Goal: Transaction & Acquisition: Register for event/course

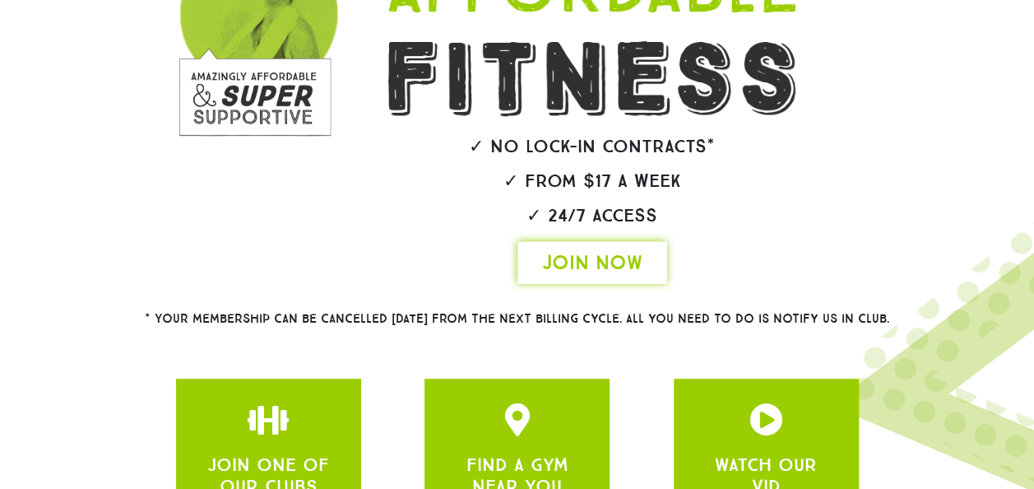
click at [550, 270] on span "JOIN NOW" at bounding box center [592, 262] width 100 height 26
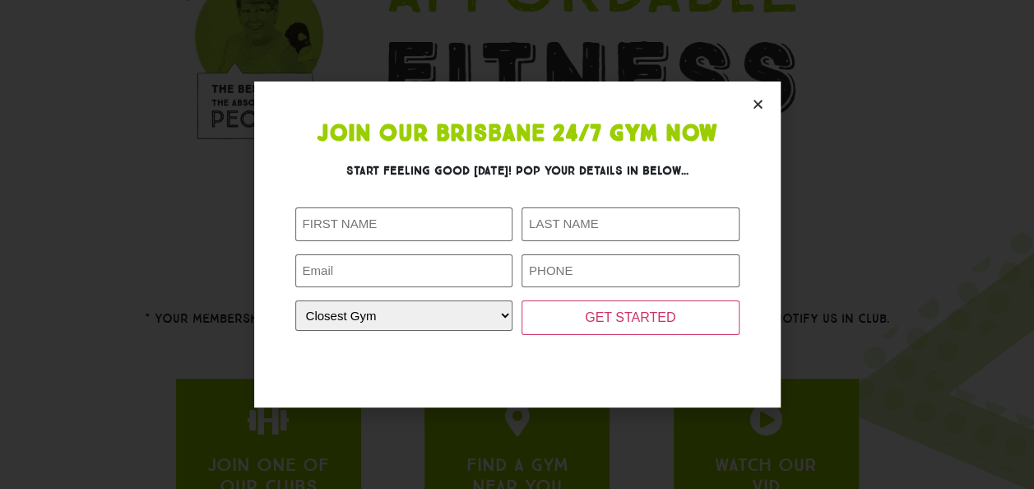
click at [754, 109] on icon "Close" at bounding box center [758, 104] width 12 height 12
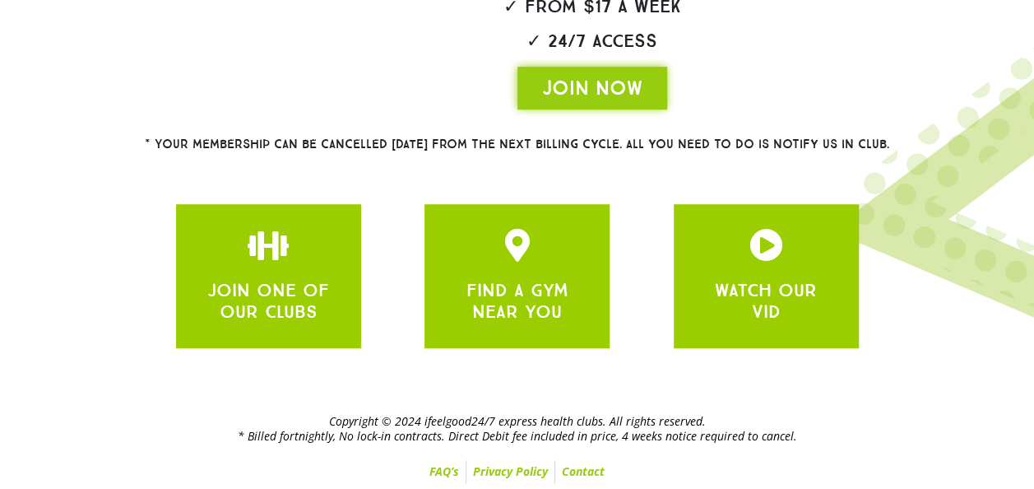
scroll to position [455, 0]
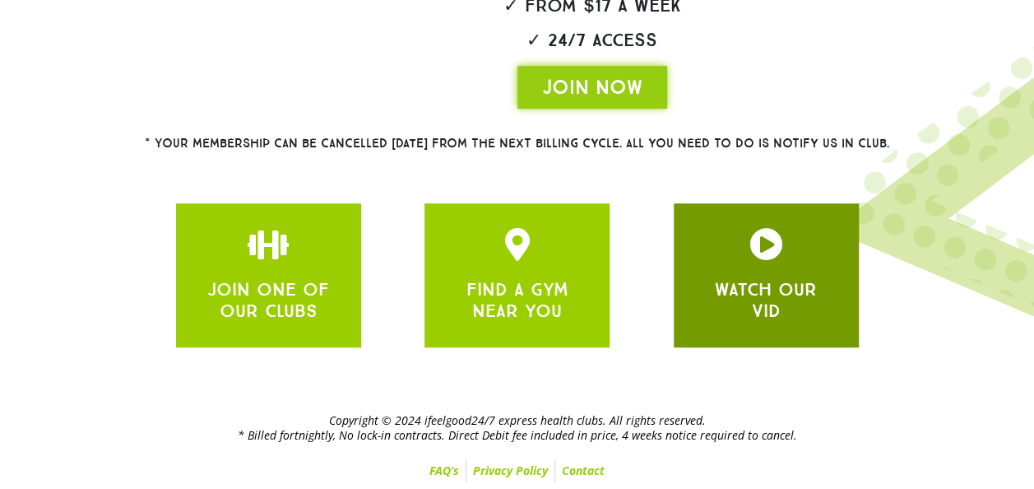
click at [765, 310] on link "WATCH OUR VID" at bounding box center [766, 300] width 102 height 44
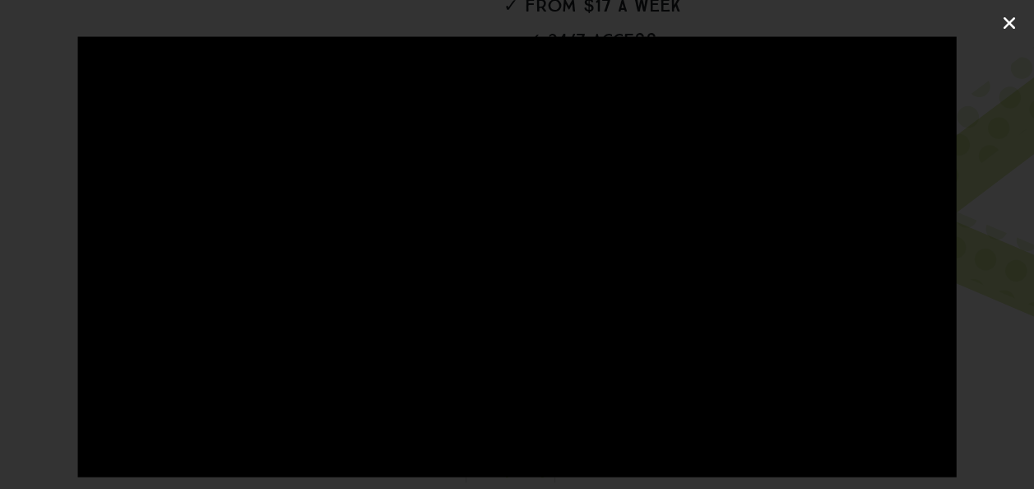
click at [1009, 20] on icon "Close (Esc)" at bounding box center [1009, 23] width 16 height 16
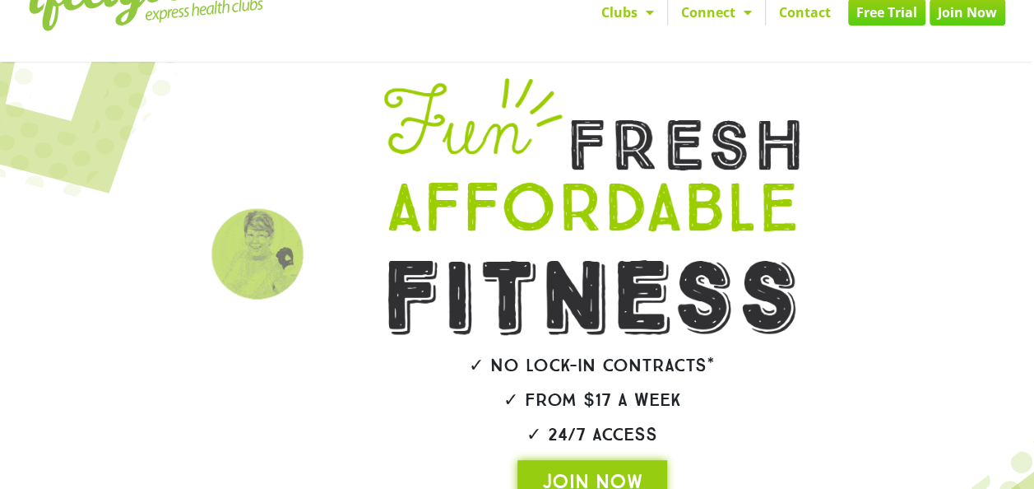
scroll to position [0, 0]
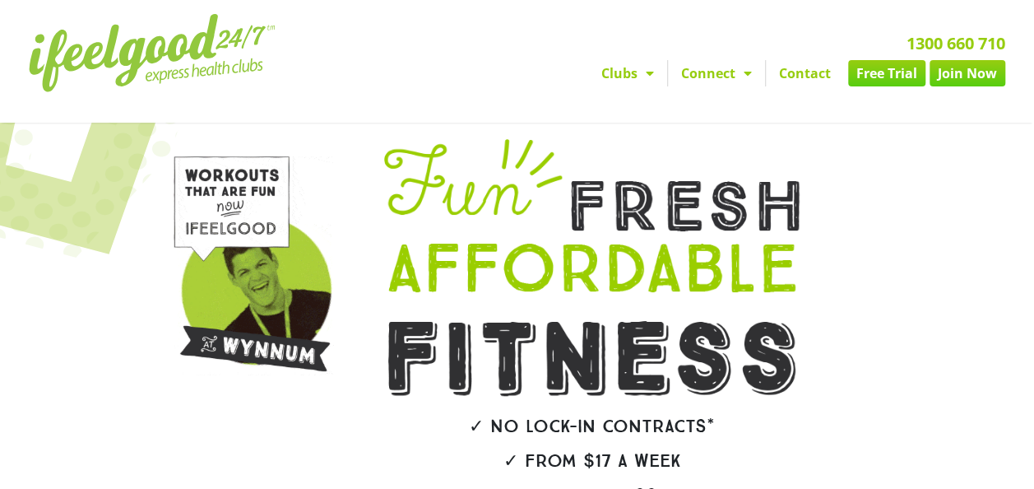
click at [887, 72] on link "Free Trial" at bounding box center [886, 73] width 77 height 26
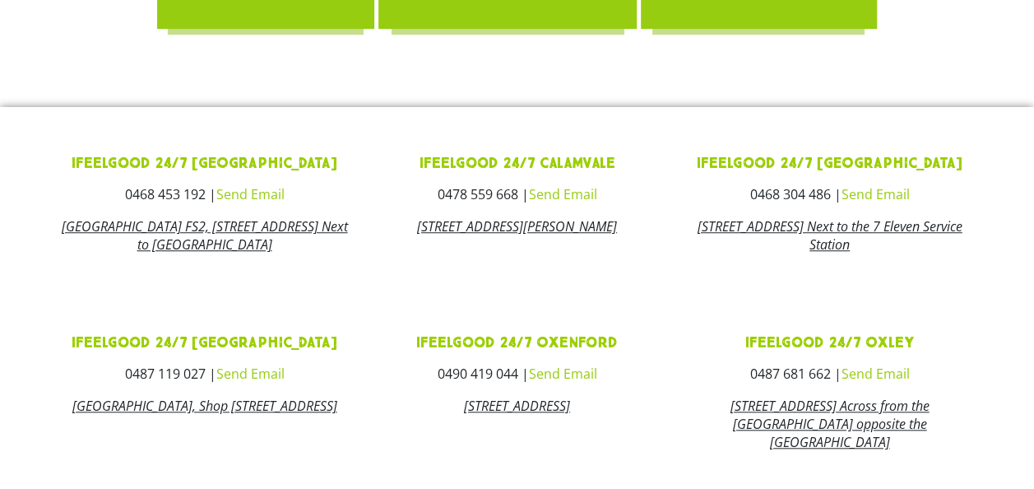
scroll to position [568, 0]
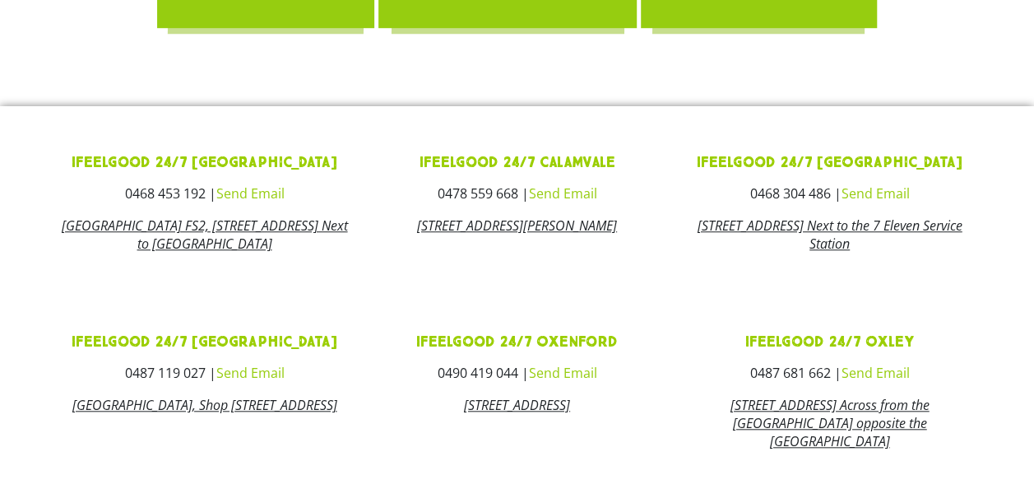
click at [808, 229] on link "[STREET_ADDRESS] Next to the 7 Eleven Service Station" at bounding box center [829, 234] width 265 height 36
